Goal: Book appointment/travel/reservation

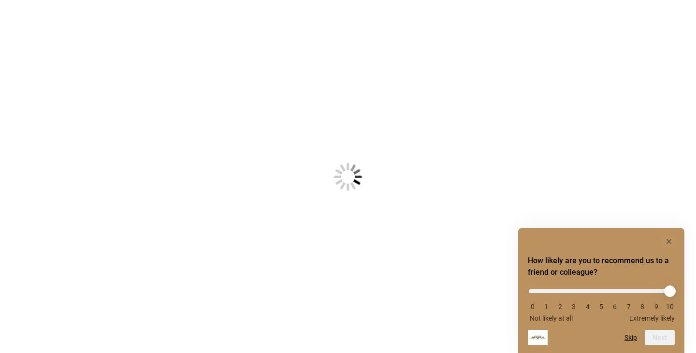
click at [358, 124] on body "Something went wrong! Try reload How likely are you to recommend us to a friend…" at bounding box center [348, 176] width 696 height 353
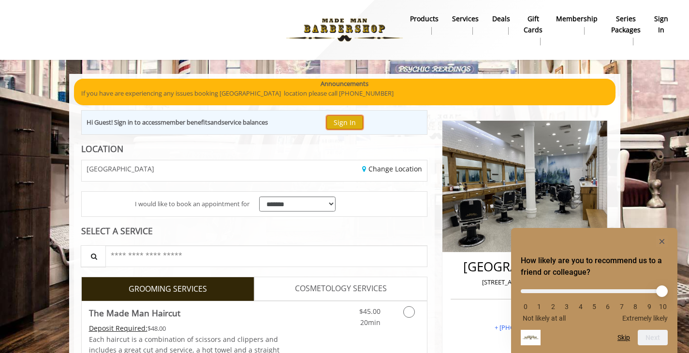
click at [348, 116] on button "Sign In" at bounding box center [344, 123] width 37 height 14
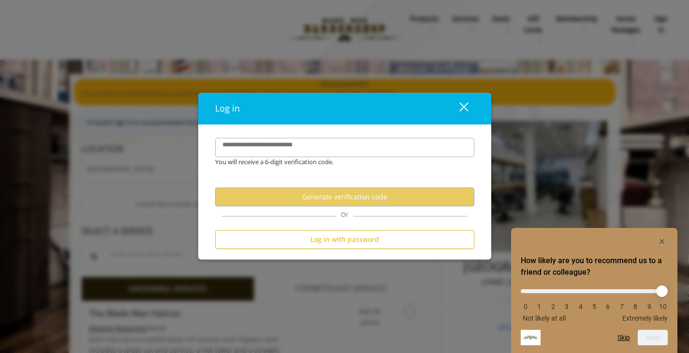
click at [336, 134] on div "**********" at bounding box center [344, 192] width 293 height 135
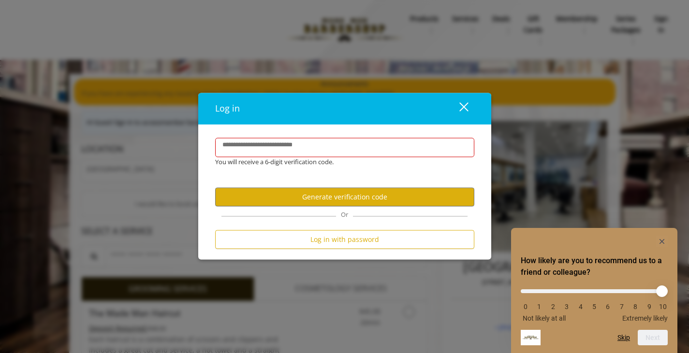
click at [317, 142] on label "**********" at bounding box center [269, 146] width 102 height 10
click at [317, 142] on input "**********" at bounding box center [344, 147] width 259 height 19
type input "**********"
click at [324, 192] on button "Generate verification code" at bounding box center [344, 197] width 259 height 19
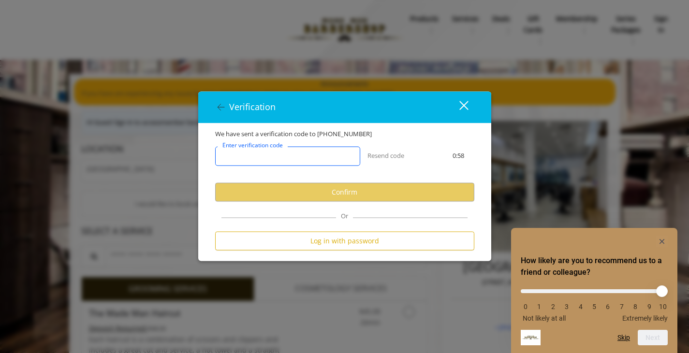
click at [313, 161] on input "Enter verification code" at bounding box center [287, 156] width 145 height 19
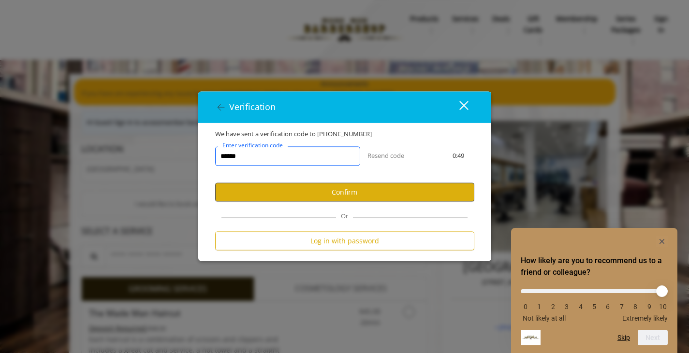
type input "******"
click at [317, 192] on button "Confirm" at bounding box center [344, 192] width 259 height 19
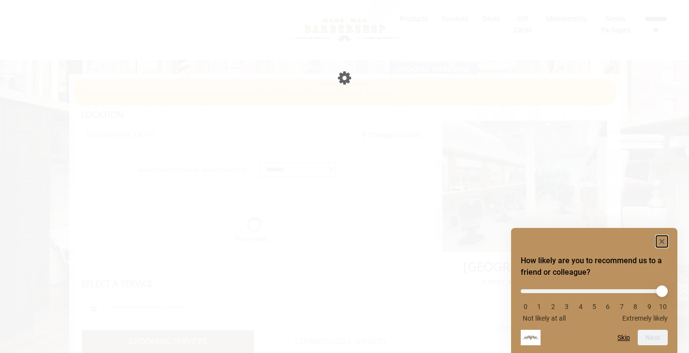
click at [662, 242] on icon "Hide survey" at bounding box center [662, 241] width 5 height 5
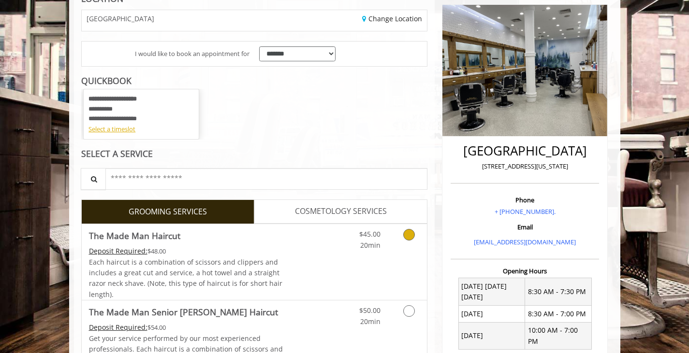
scroll to position [116, 0]
click at [121, 132] on div "Select a timeslot" at bounding box center [140, 130] width 105 height 10
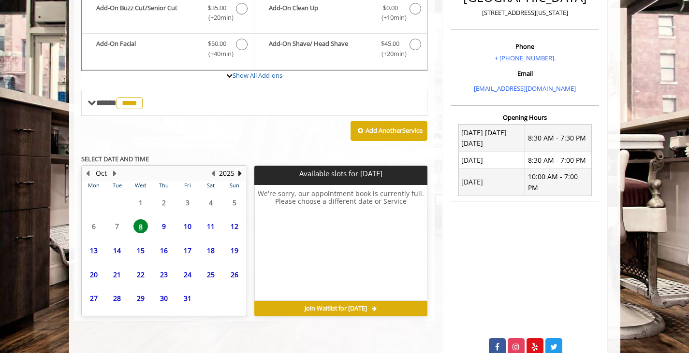
scroll to position [290, 0]
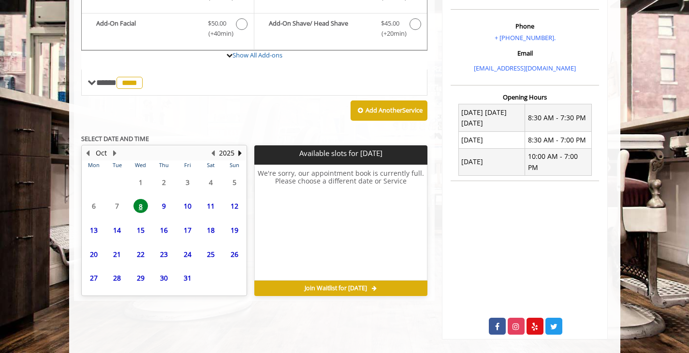
click at [162, 207] on span "9" at bounding box center [164, 206] width 15 height 14
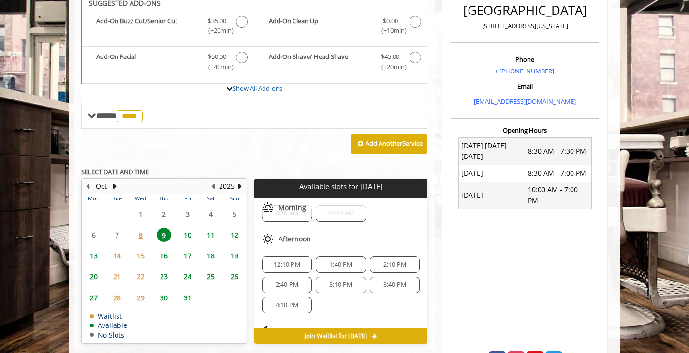
scroll to position [251, 0]
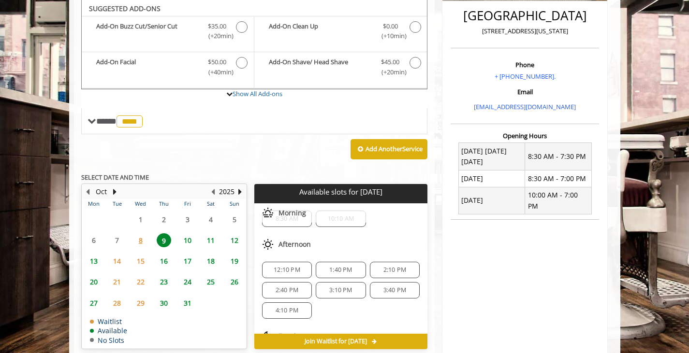
click at [388, 267] on span "2:10 PM" at bounding box center [394, 270] width 23 height 8
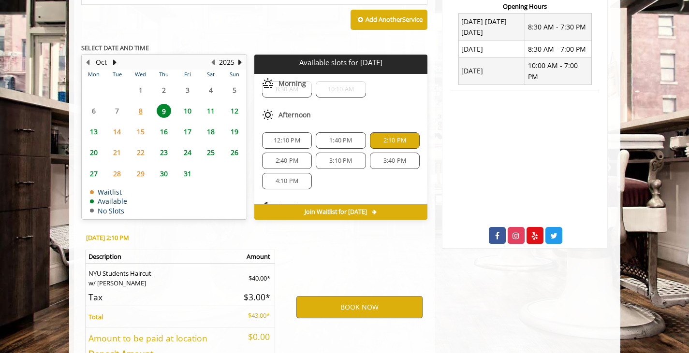
scroll to position [451, 0]
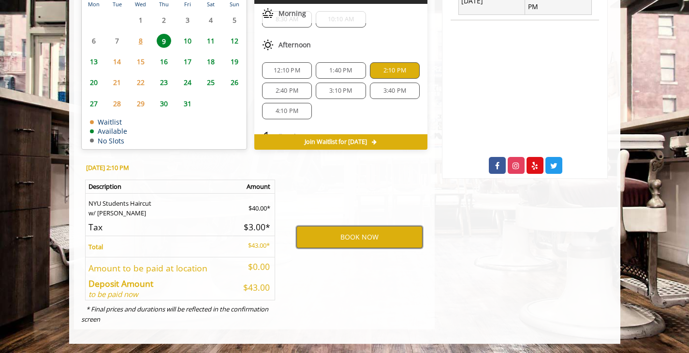
click at [383, 236] on button "BOOK NOW" at bounding box center [359, 237] width 126 height 22
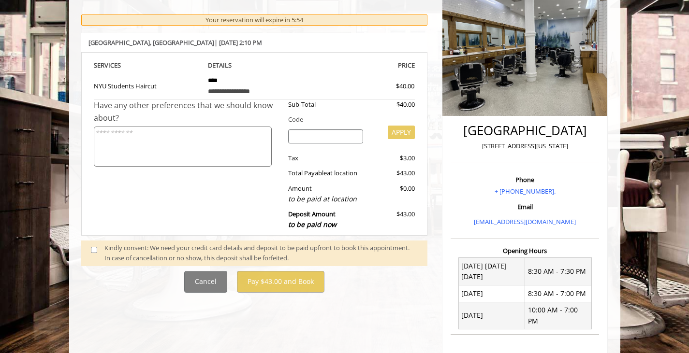
scroll to position [117, 0]
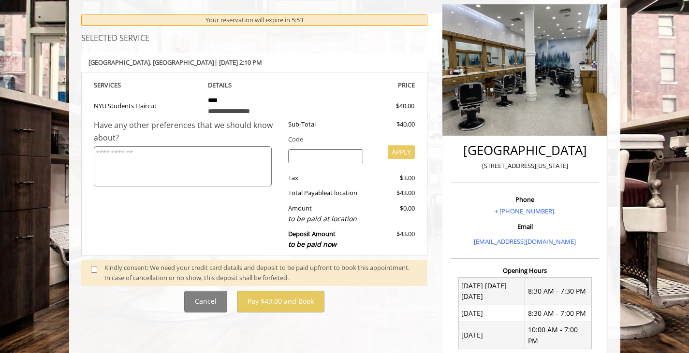
click at [97, 274] on span at bounding box center [98, 273] width 29 height 20
click at [97, 265] on span at bounding box center [98, 273] width 29 height 20
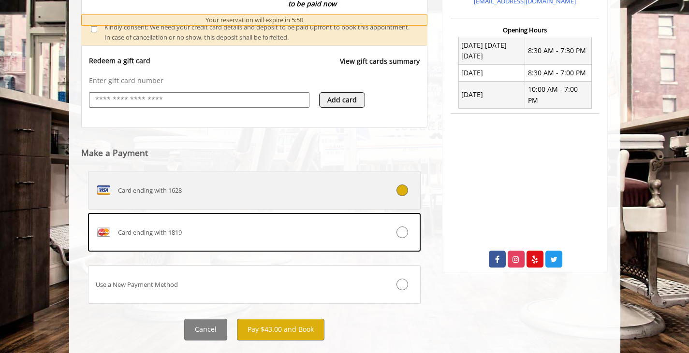
scroll to position [379, 0]
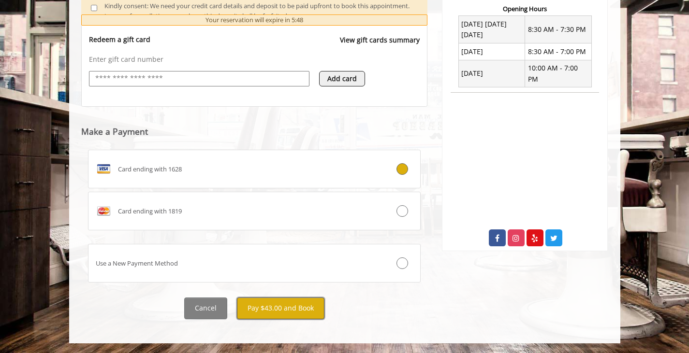
click at [295, 312] on button "Pay $43.00 and Book" at bounding box center [281, 309] width 88 height 22
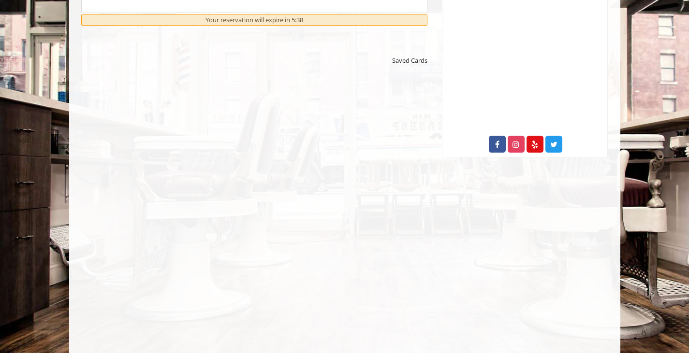
scroll to position [544, 0]
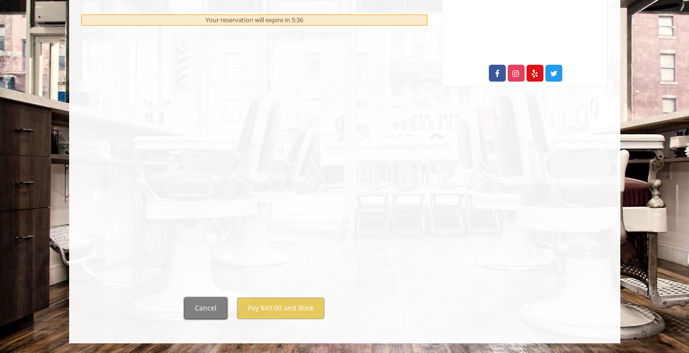
click at [210, 303] on button "Cancel" at bounding box center [205, 309] width 43 height 22
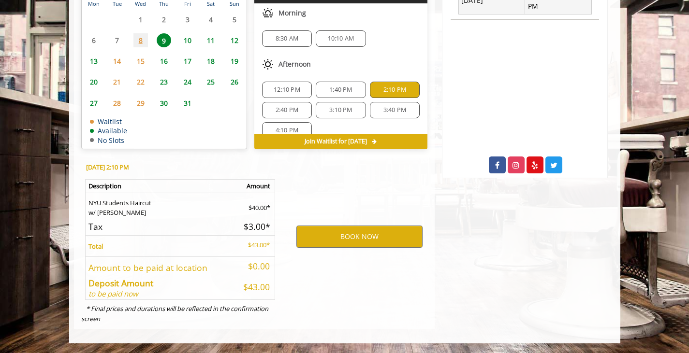
scroll to position [451, 0]
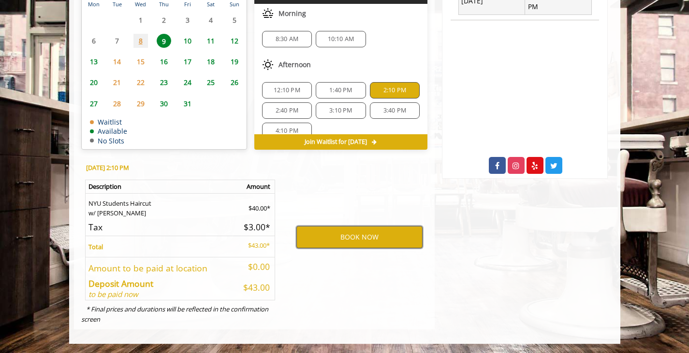
click at [371, 237] on button "BOOK NOW" at bounding box center [359, 237] width 126 height 22
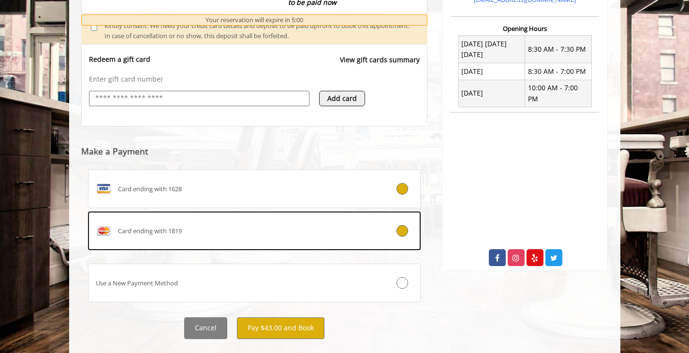
scroll to position [379, 0]
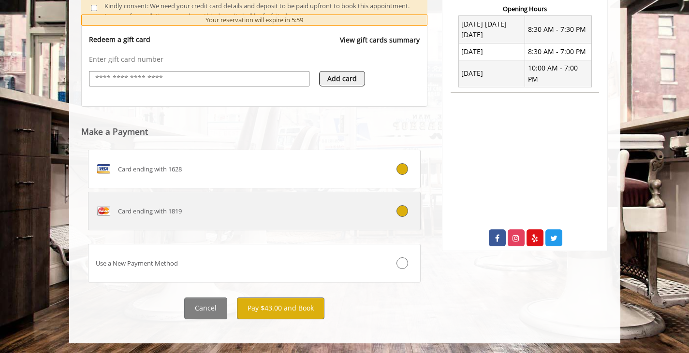
click at [357, 219] on div "Card ending with 1819" at bounding box center [226, 211] width 277 height 15
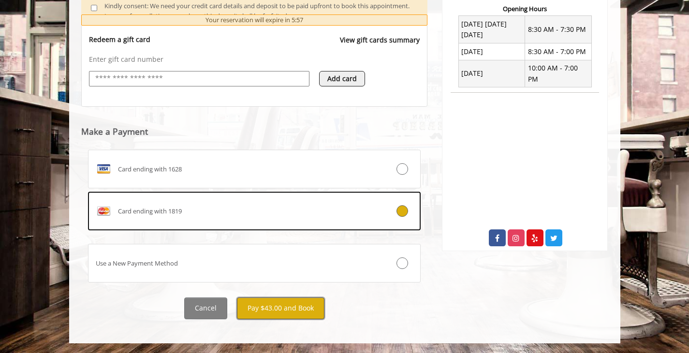
click at [299, 308] on button "Pay $43.00 and Book" at bounding box center [281, 309] width 88 height 22
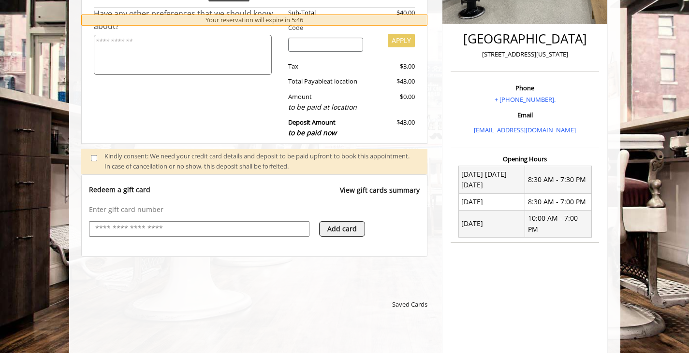
scroll to position [544, 0]
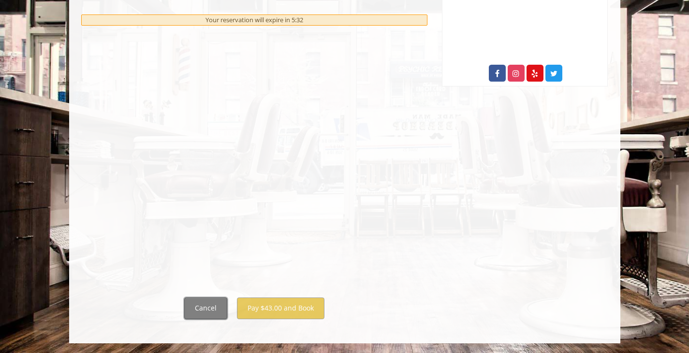
click at [208, 313] on button "Cancel" at bounding box center [205, 309] width 43 height 22
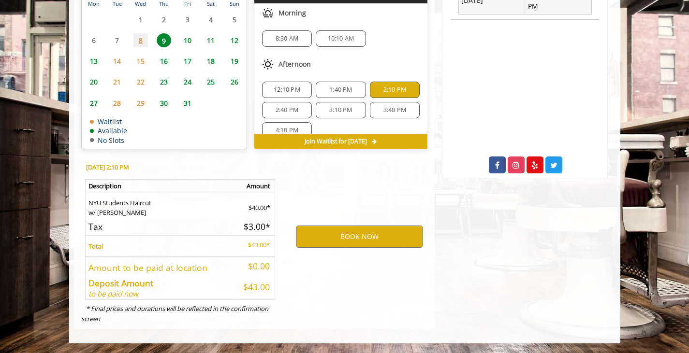
scroll to position [451, 0]
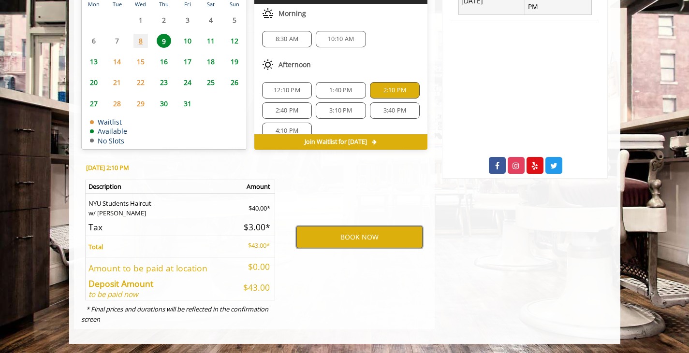
click at [339, 237] on button "BOOK NOW" at bounding box center [359, 237] width 126 height 22
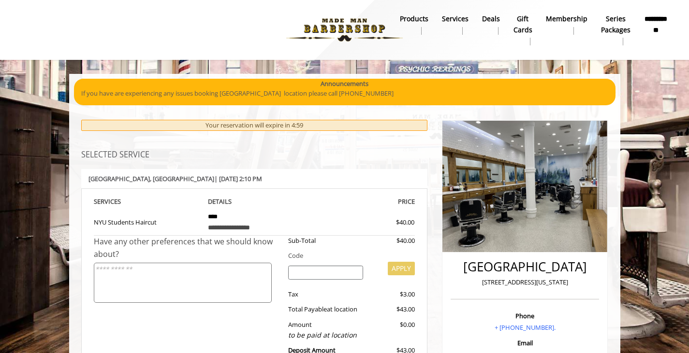
scroll to position [0, 0]
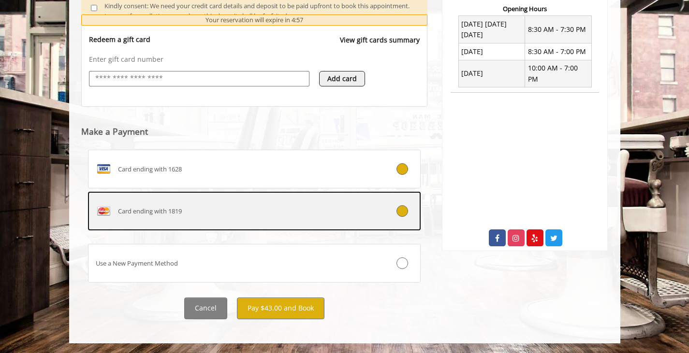
click at [294, 267] on div "Use a New Payment Method" at bounding box center [226, 264] width 277 height 10
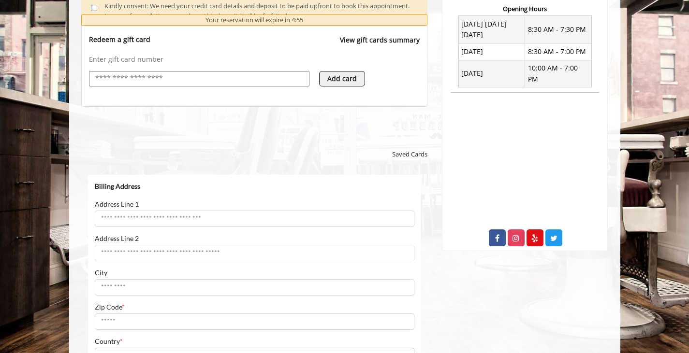
select select "***"
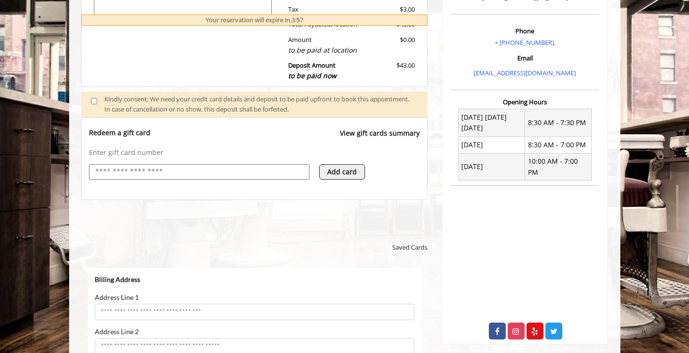
scroll to position [286, 0]
